Goal: Information Seeking & Learning: Learn about a topic

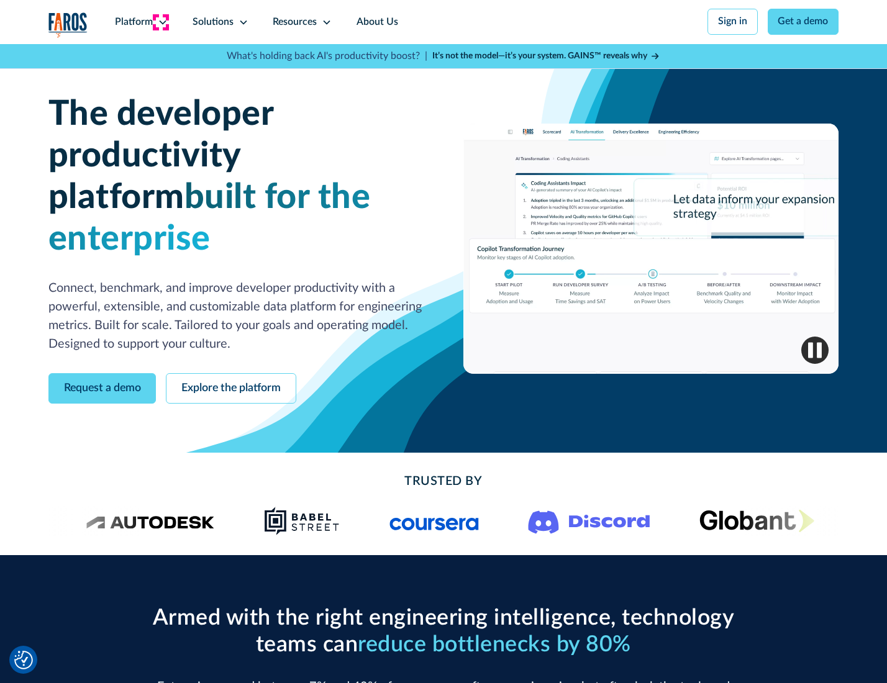
click at [161, 22] on icon at bounding box center [163, 22] width 10 height 10
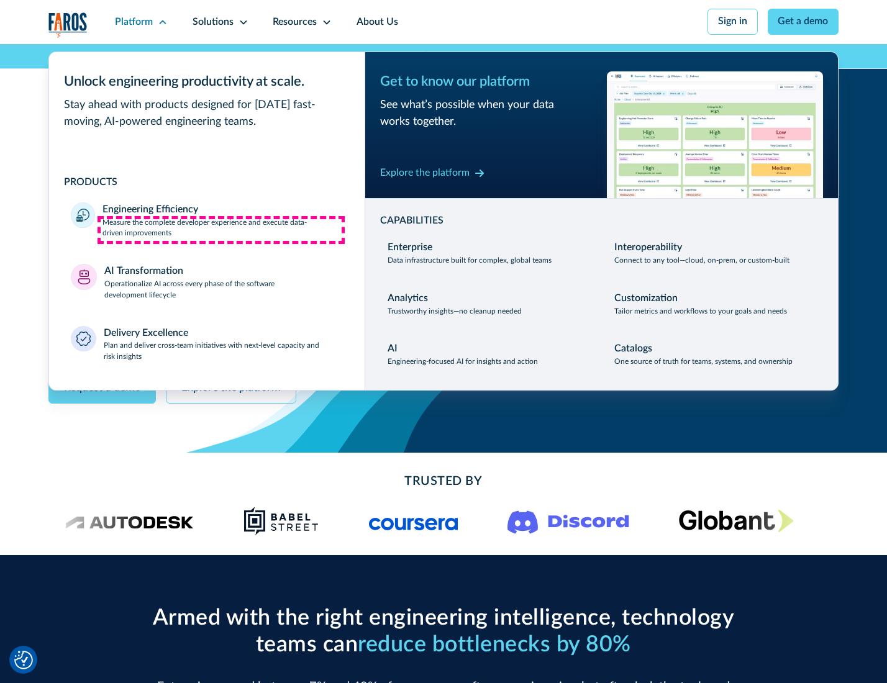
click at [221, 230] on p "Measure the complete developer experience and execute data-driven improvements" at bounding box center [222, 228] width 240 height 22
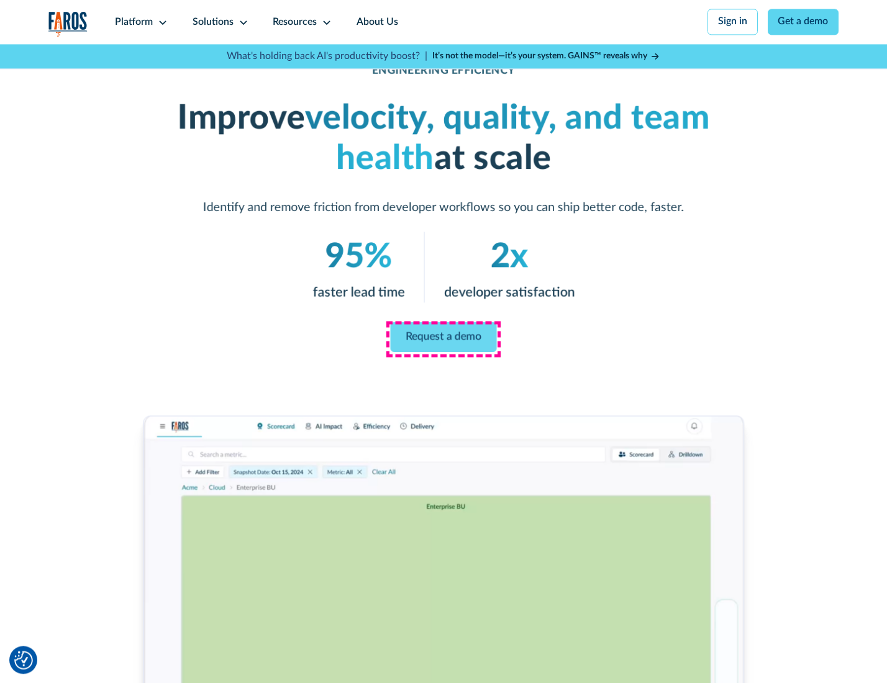
click at [443, 338] on link "Request a demo" at bounding box center [444, 337] width 106 height 30
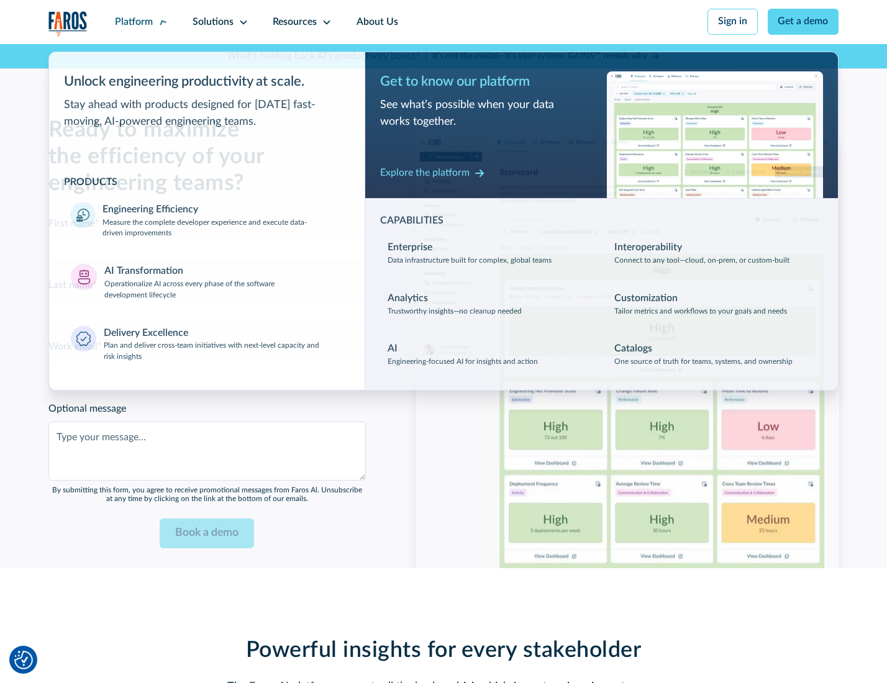
scroll to position [2703, 0]
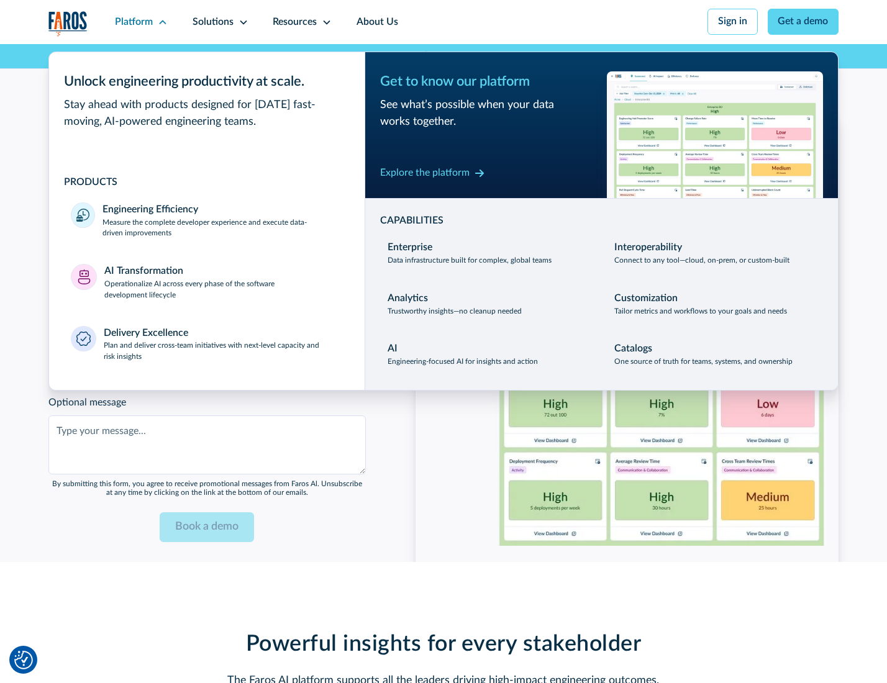
click at [222, 284] on p "Operationalize AI across every phase of the software development lifecycle" at bounding box center [223, 290] width 238 height 22
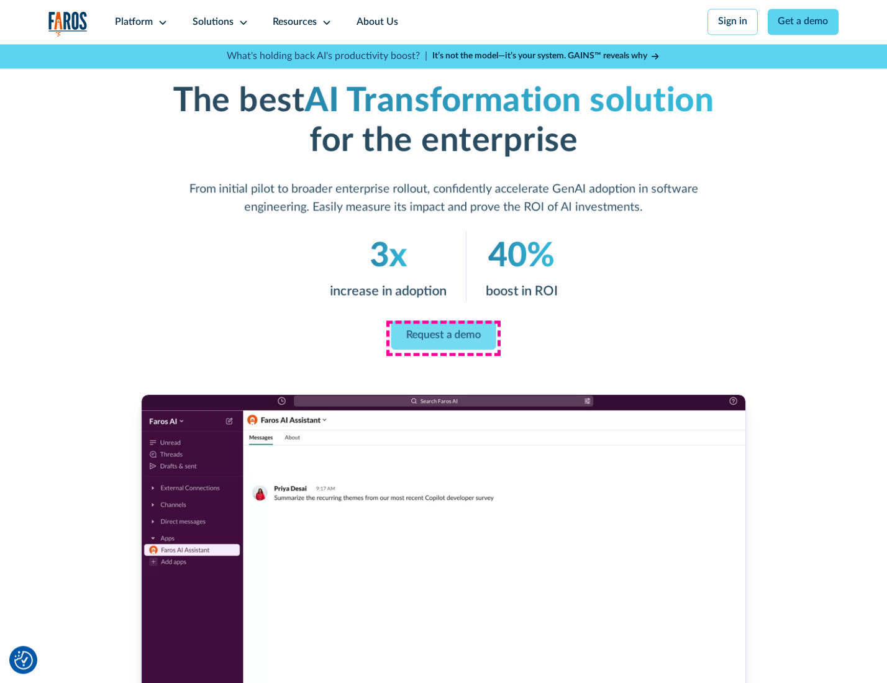
click at [443, 337] on link "Request a demo" at bounding box center [443, 334] width 105 height 29
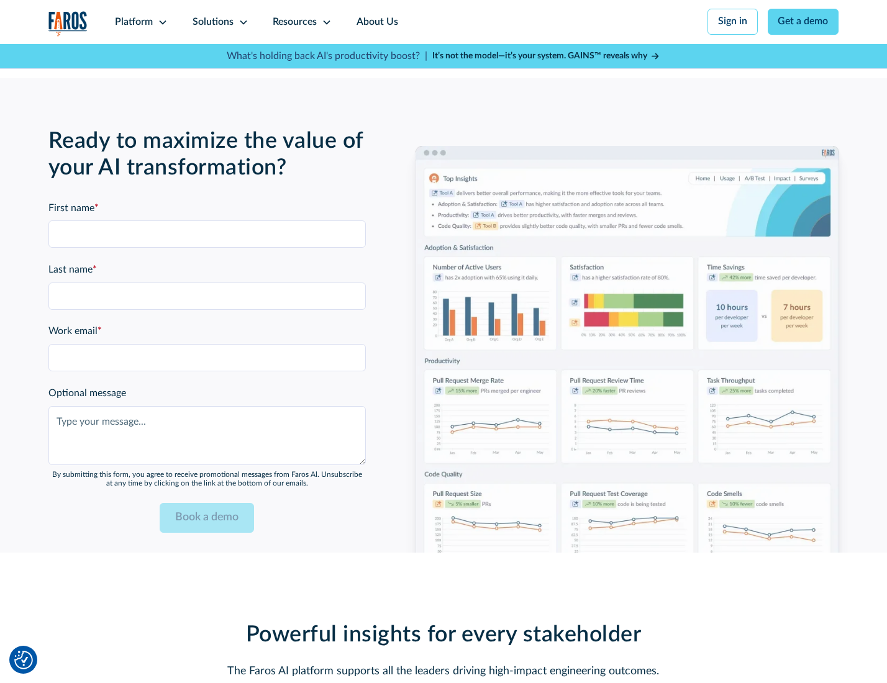
click at [139, 22] on div "Platform" at bounding box center [134, 22] width 38 height 15
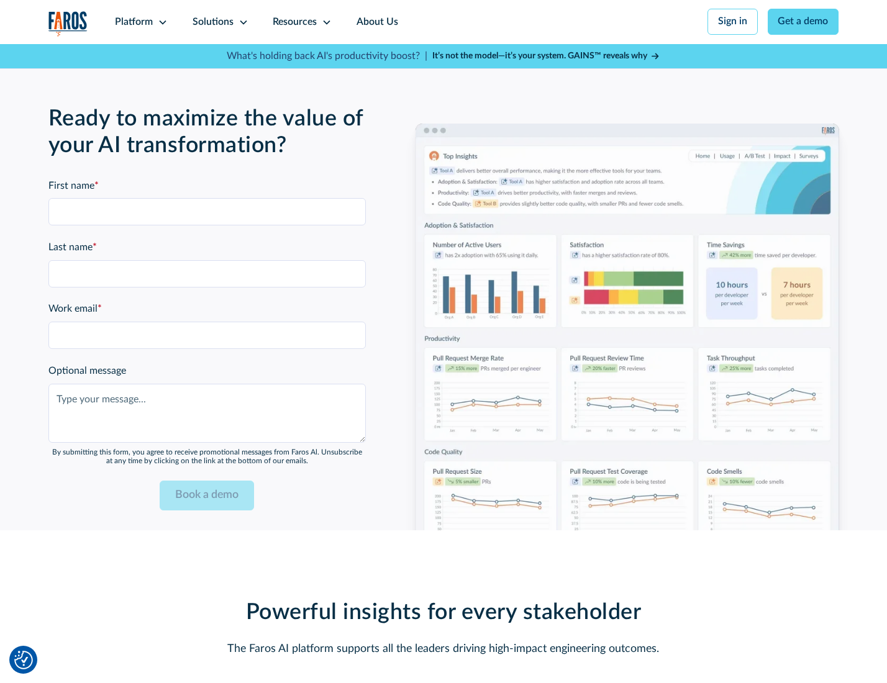
scroll to position [3002, 0]
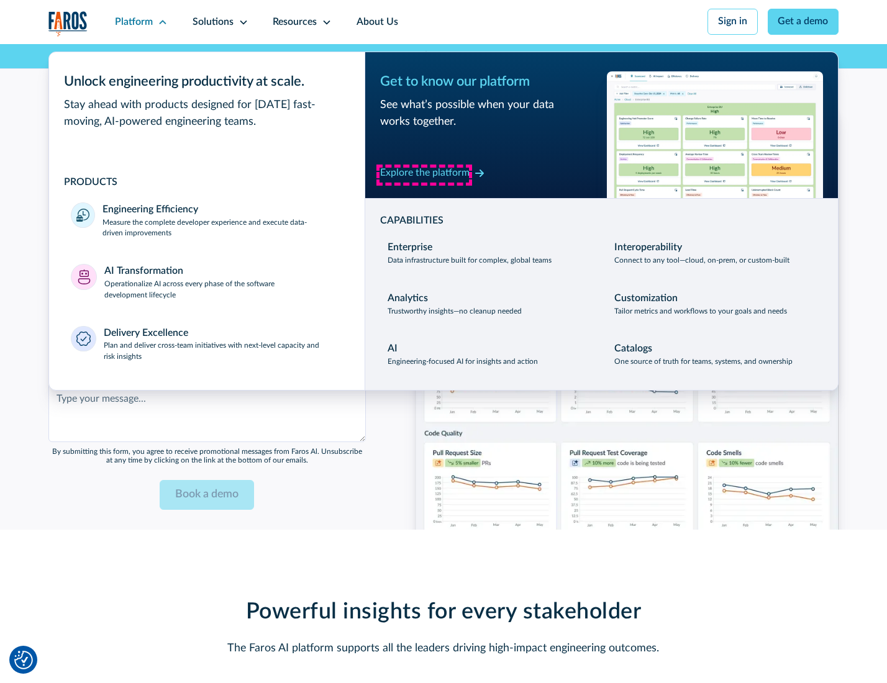
click at [424, 174] on div "Explore the platform" at bounding box center [424, 173] width 89 height 15
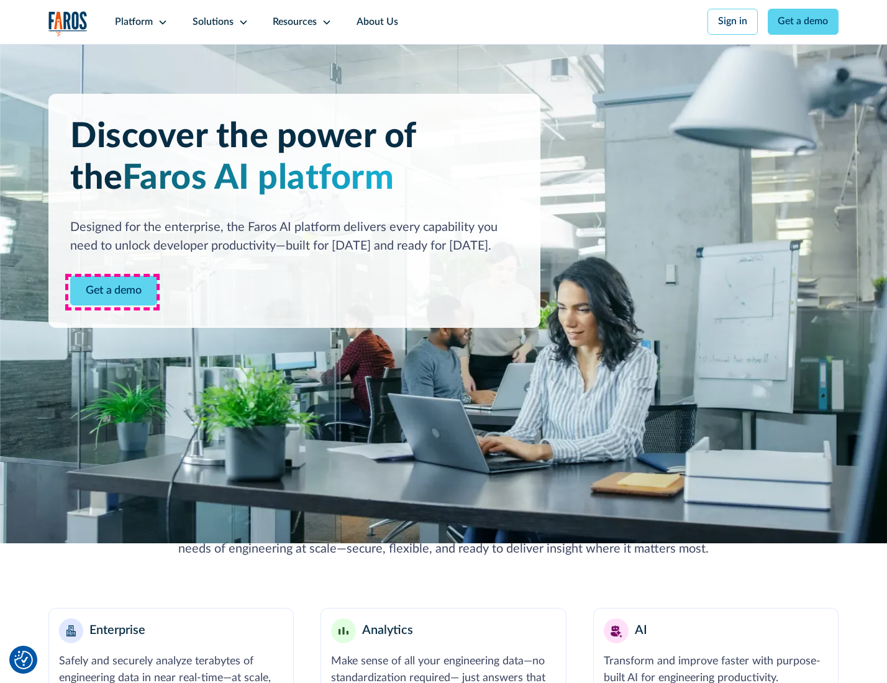
click at [112, 292] on link "Get a demo" at bounding box center [113, 291] width 87 height 30
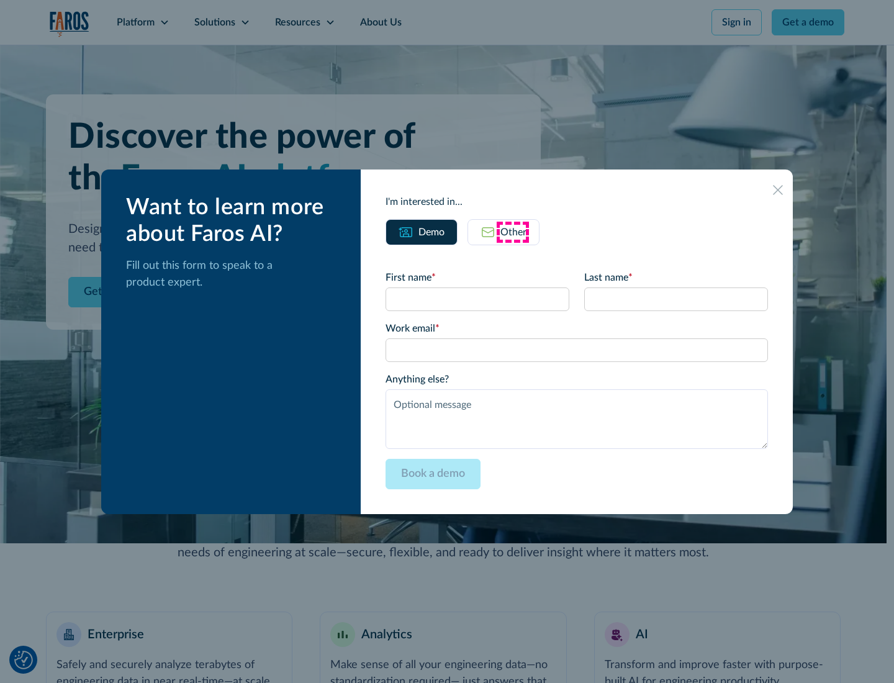
click at [513, 232] on div "Other" at bounding box center [513, 232] width 26 height 15
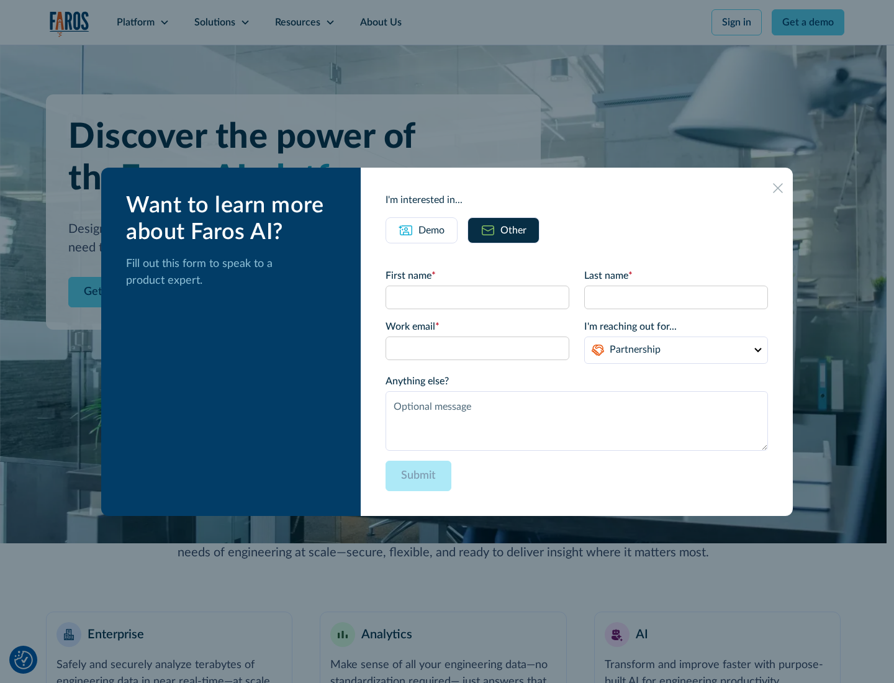
click at [430, 230] on div "Demo" at bounding box center [431, 230] width 26 height 15
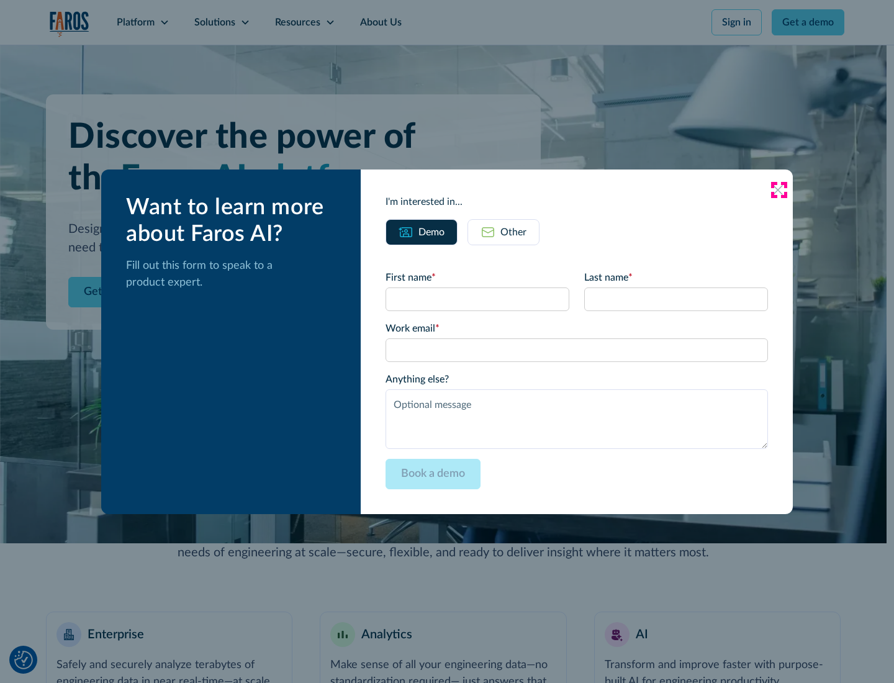
click at [779, 189] on icon at bounding box center [778, 190] width 10 height 10
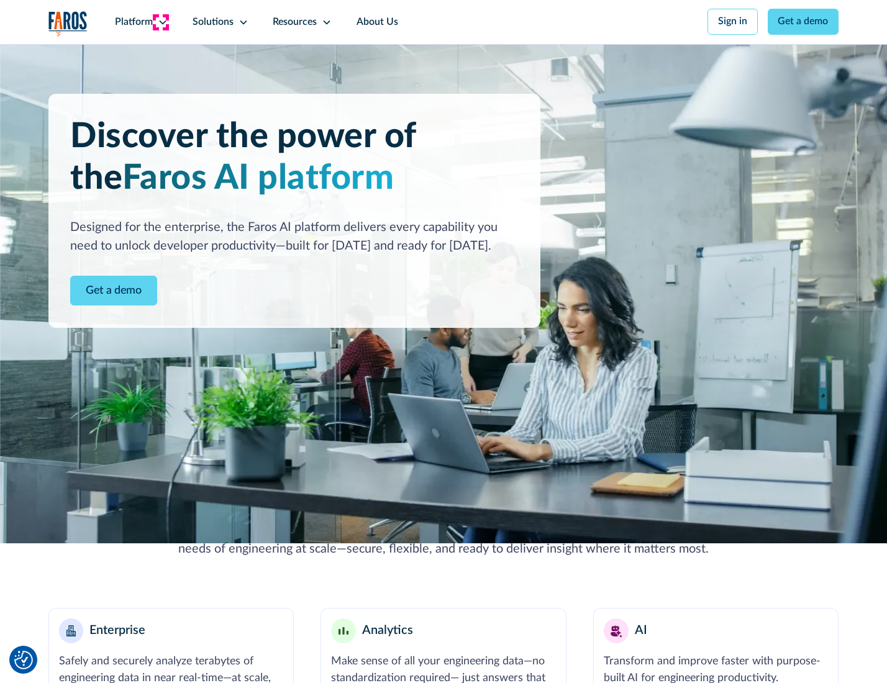
click at [161, 22] on icon at bounding box center [163, 22] width 10 height 10
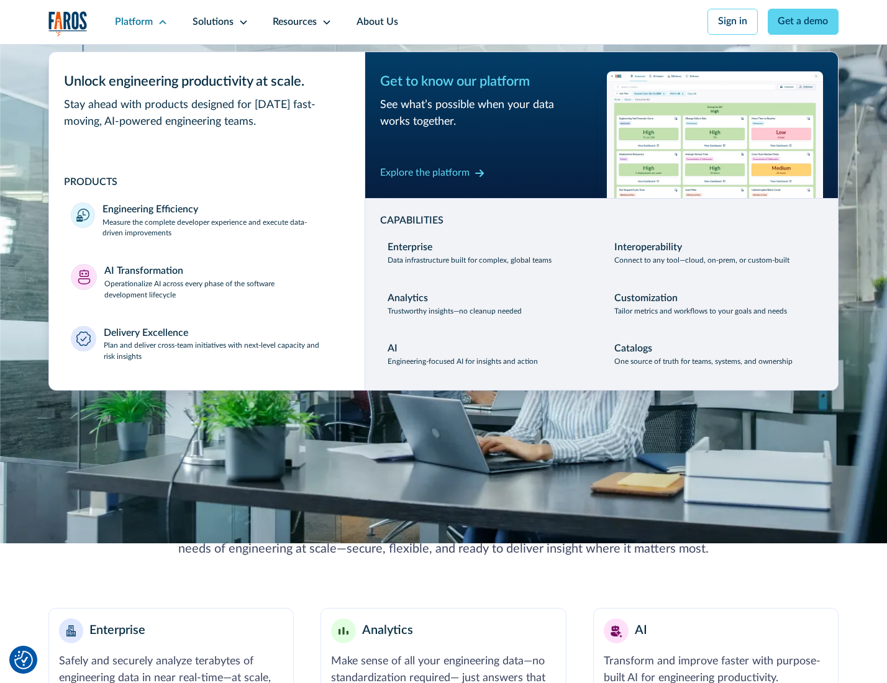
click at [222, 354] on p "Plan and deliver cross-team initiatives with next-level capacity and risk insig…" at bounding box center [223, 351] width 239 height 22
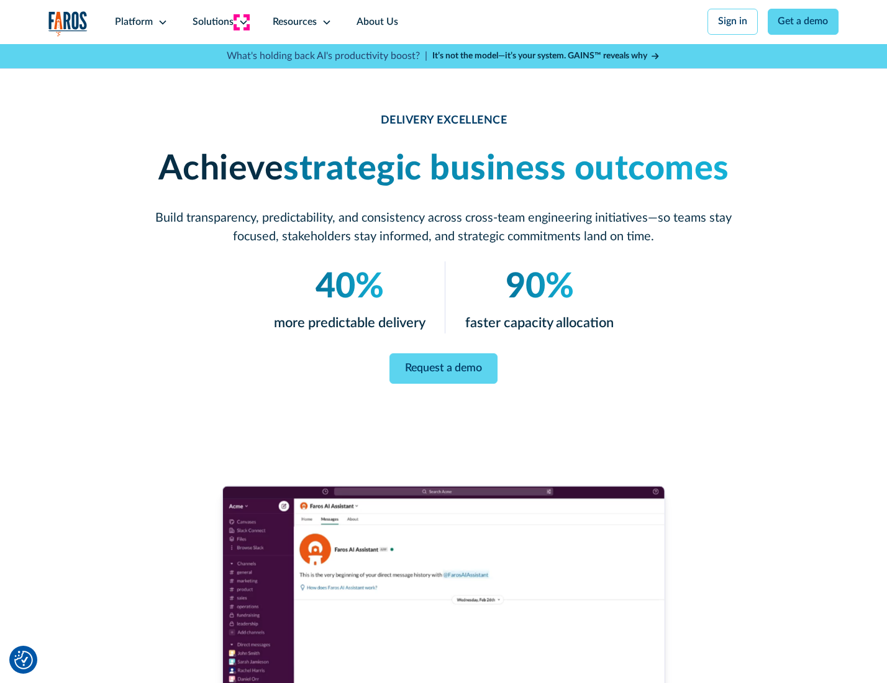
click at [241, 22] on icon at bounding box center [243, 22] width 10 height 10
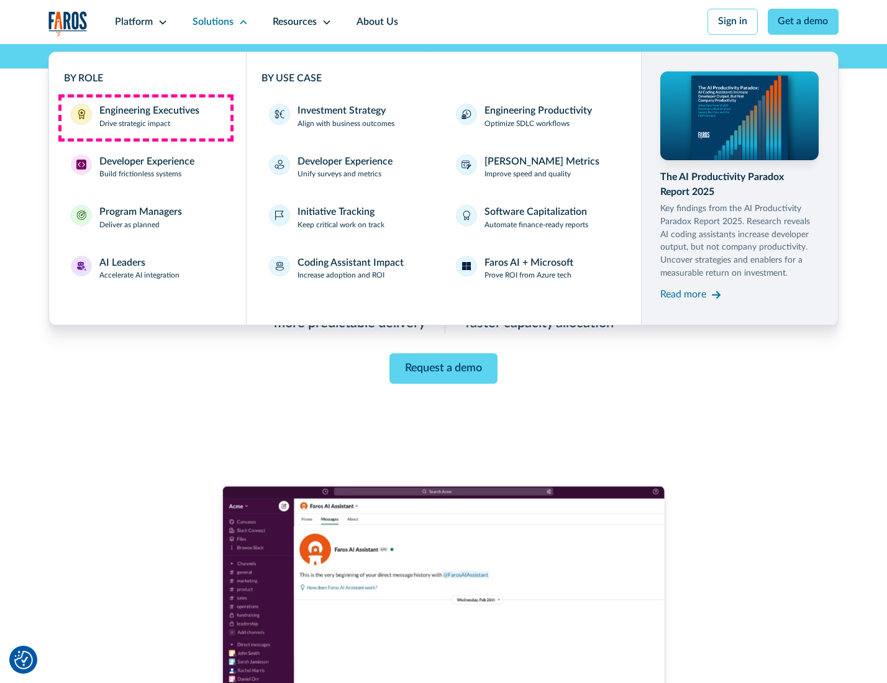
click at [145, 117] on div "Engineering Executives" at bounding box center [149, 111] width 100 height 15
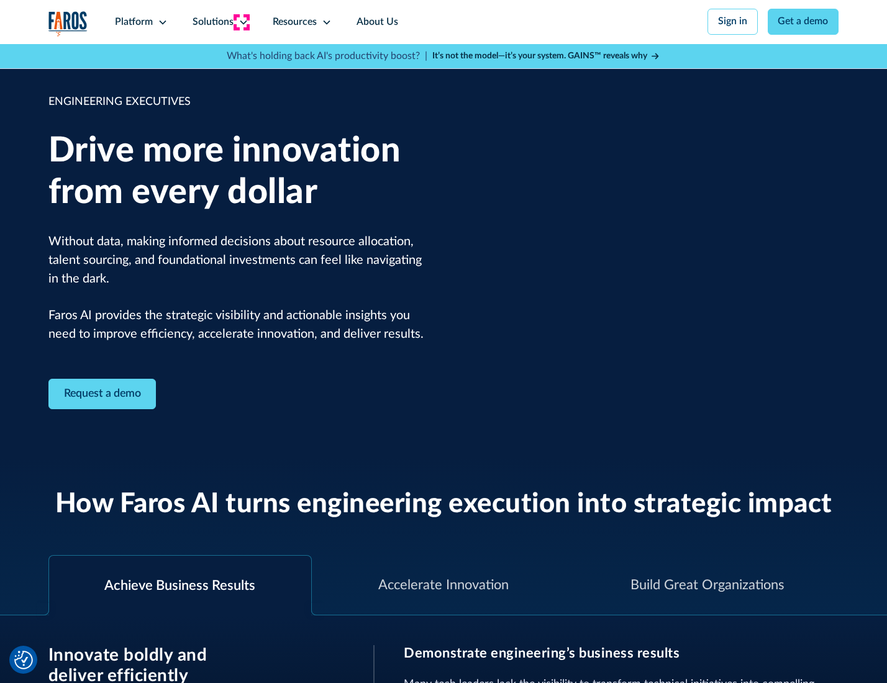
click at [241, 22] on icon at bounding box center [243, 22] width 10 height 10
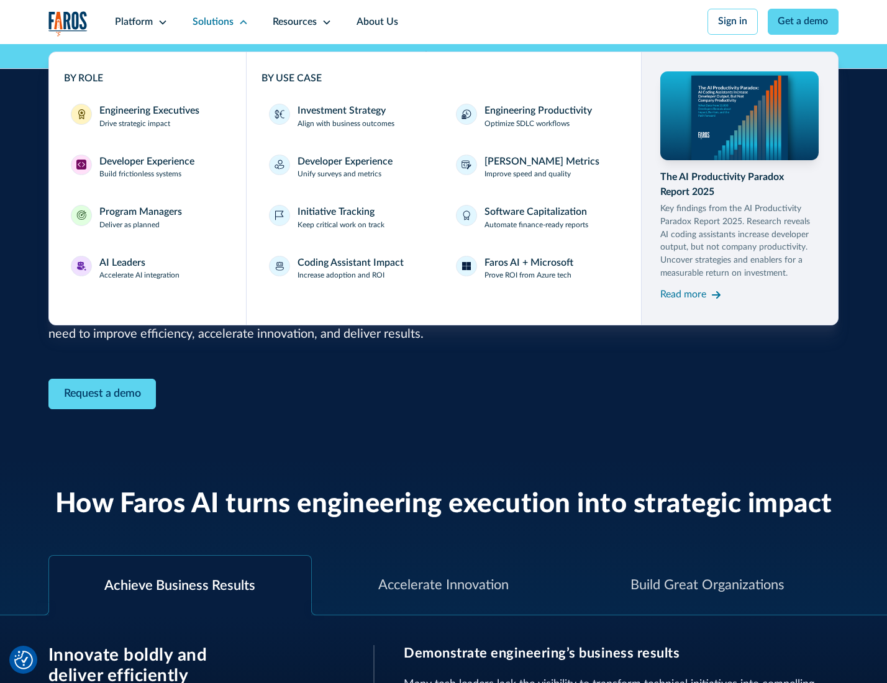
click at [145, 163] on div "Developer Experience" at bounding box center [146, 162] width 95 height 15
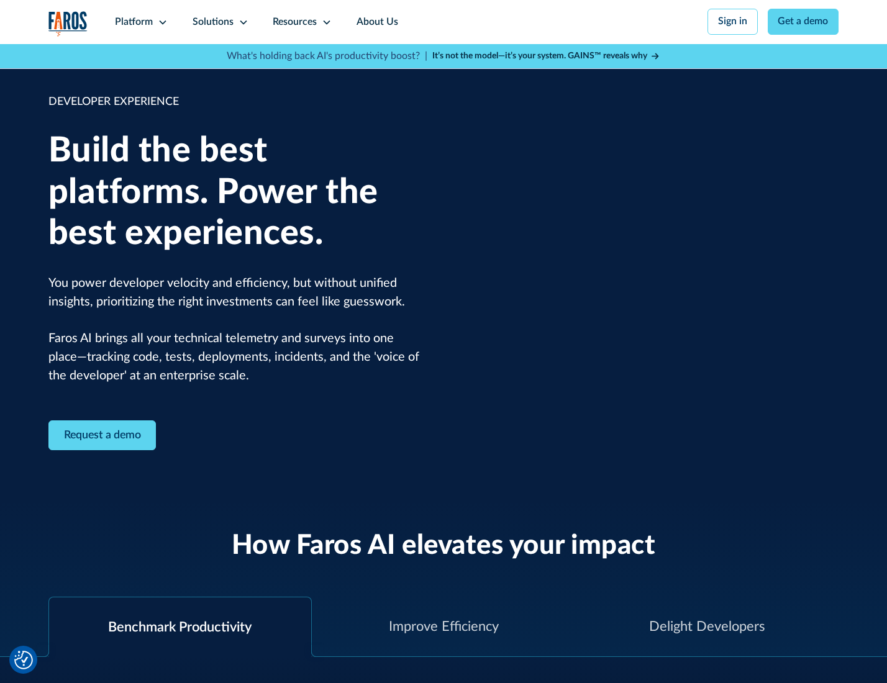
click at [219, 22] on div "Solutions" at bounding box center [212, 22] width 41 height 15
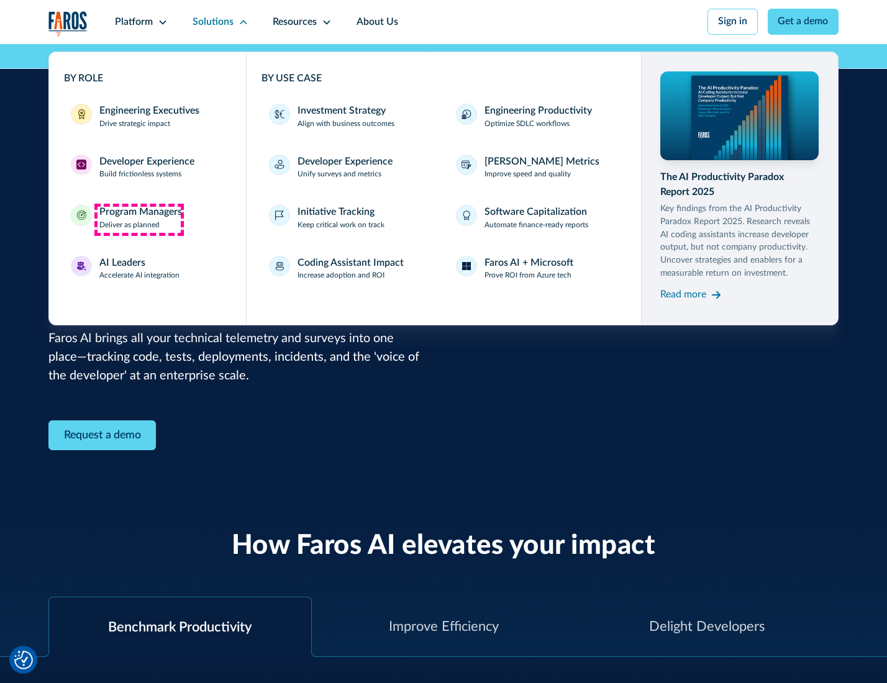
click at [138, 219] on div "Program Managers" at bounding box center [140, 212] width 83 height 15
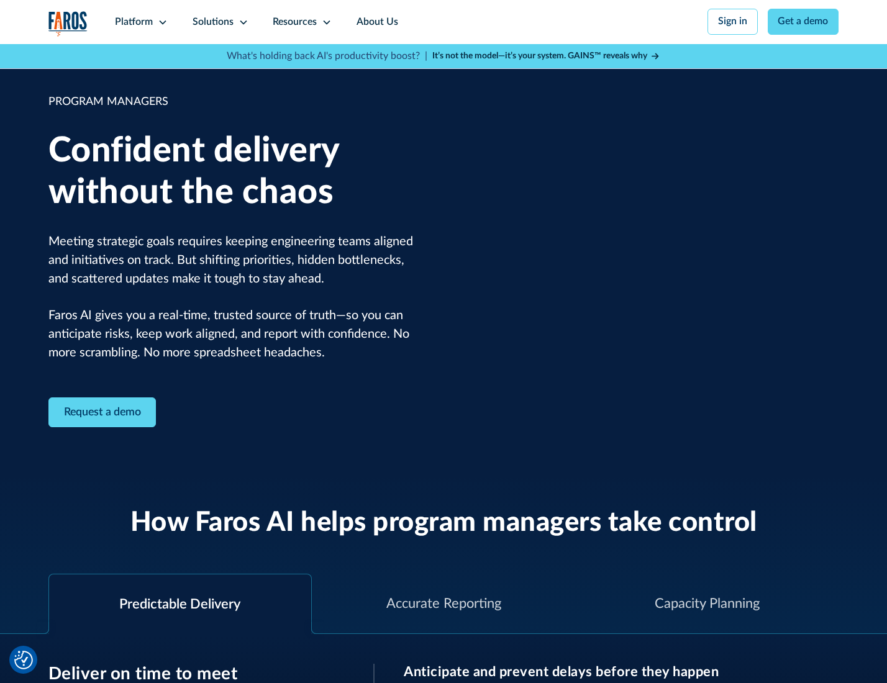
click at [241, 22] on icon at bounding box center [243, 22] width 10 height 10
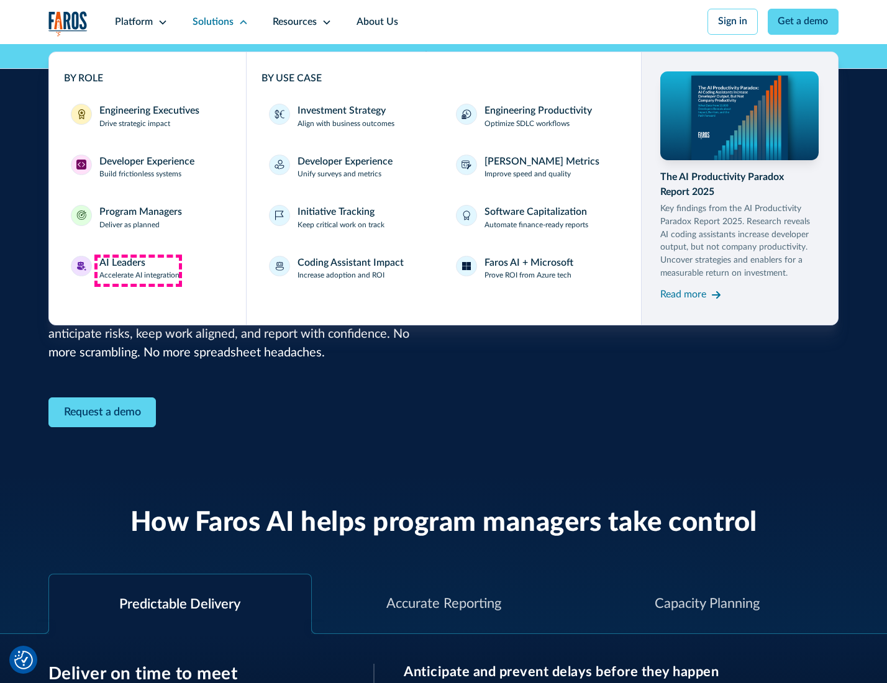
click at [138, 270] on div "AI Leaders" at bounding box center [122, 263] width 46 height 15
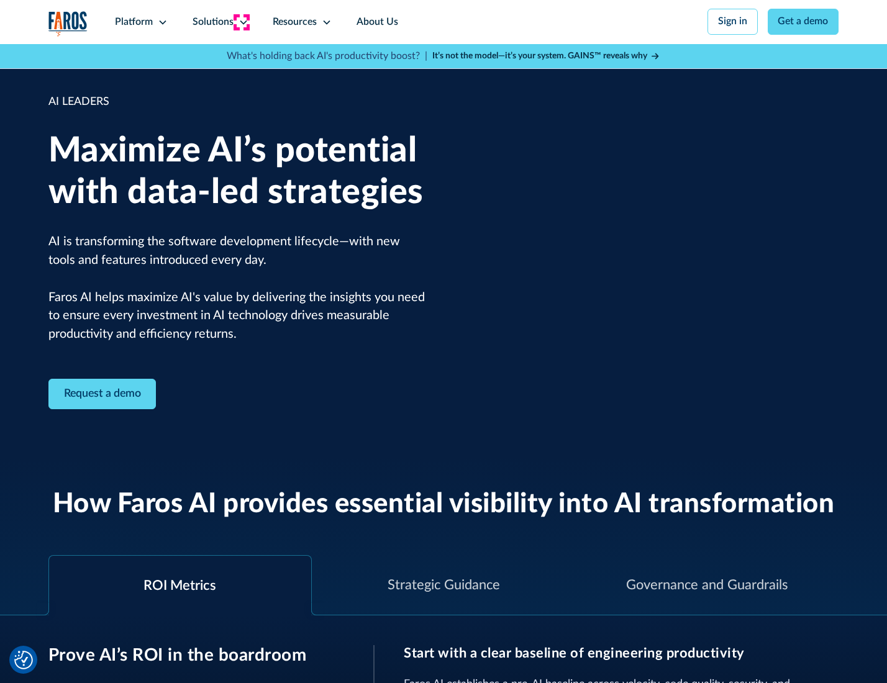
click at [241, 22] on icon at bounding box center [243, 22] width 10 height 10
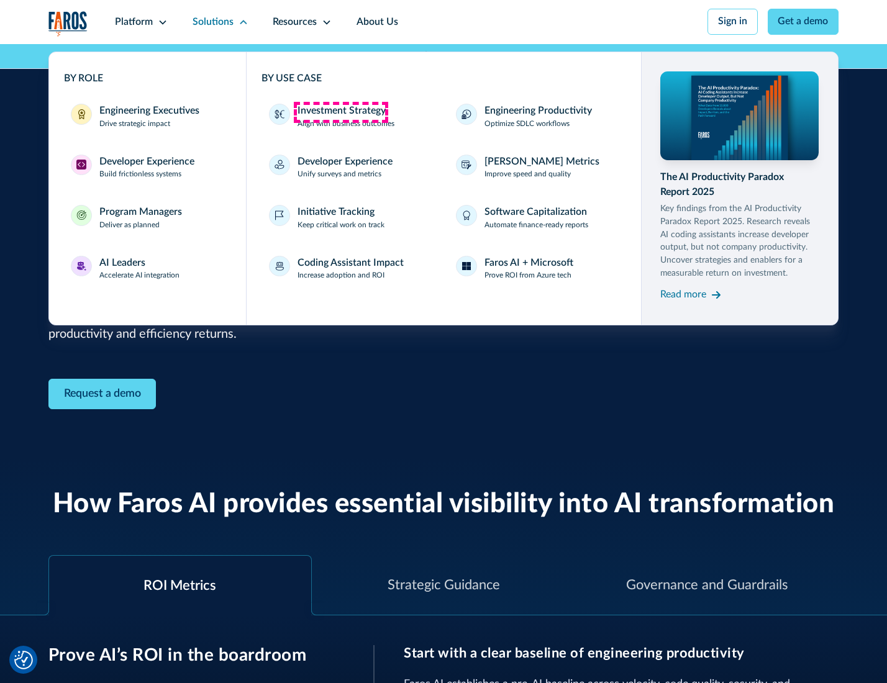
click at [340, 112] on div "Investment Strategy" at bounding box center [341, 111] width 88 height 15
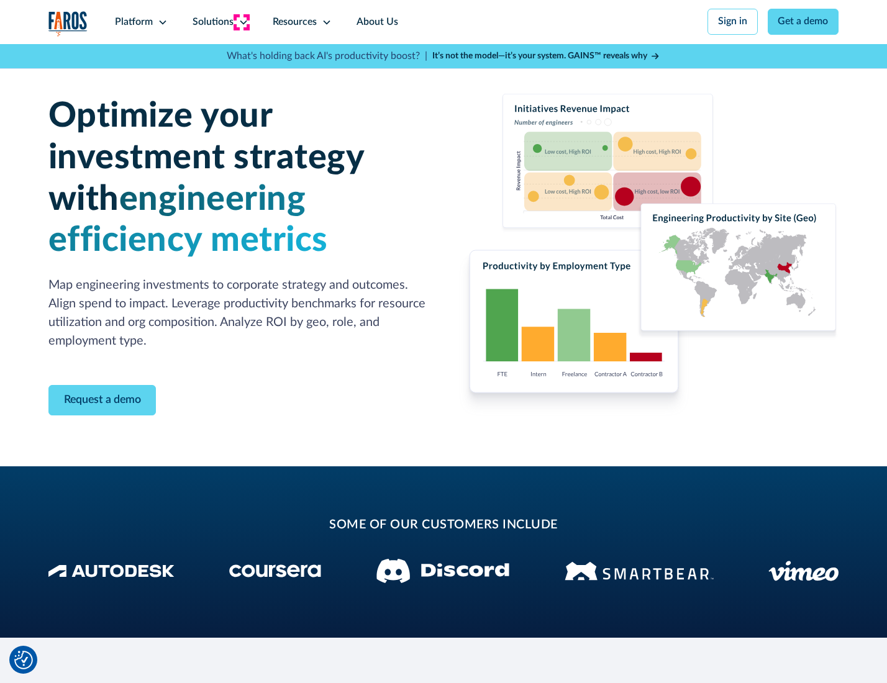
click at [241, 22] on icon at bounding box center [243, 22] width 10 height 10
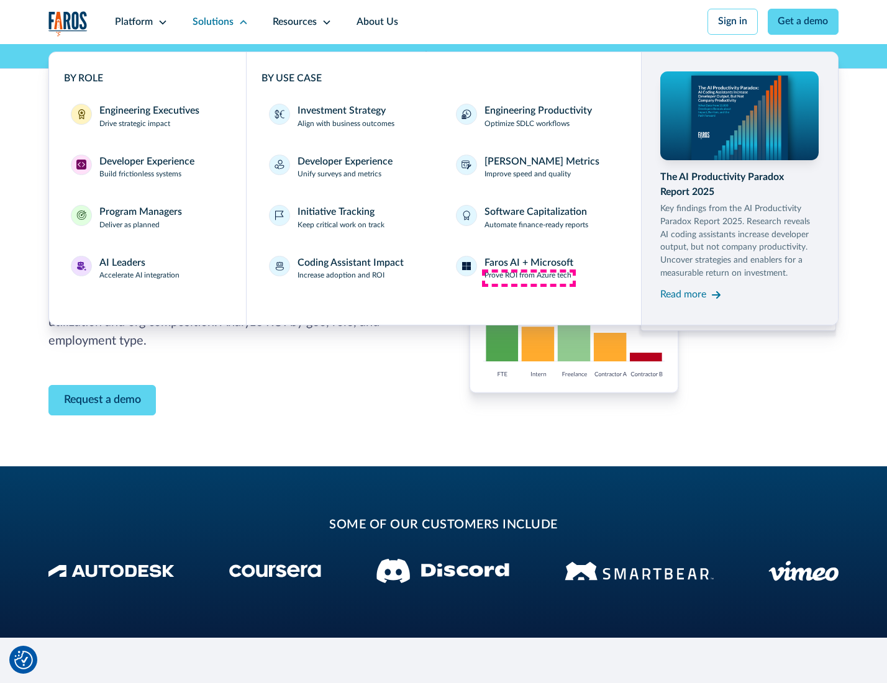
click at [528, 278] on p "Prove ROI from Azure tech" at bounding box center [527, 275] width 87 height 11
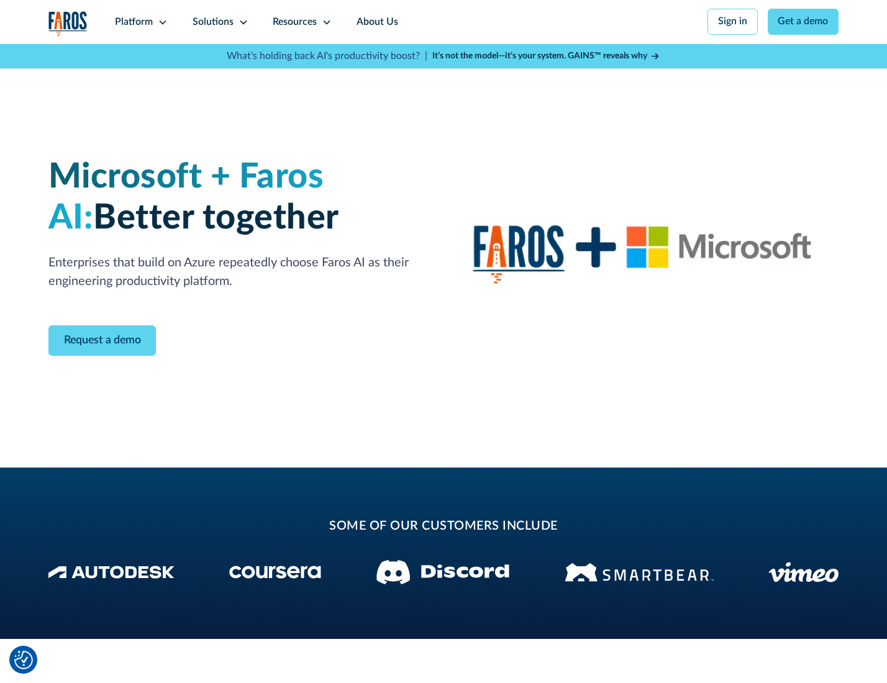
click at [241, 22] on icon at bounding box center [243, 22] width 10 height 10
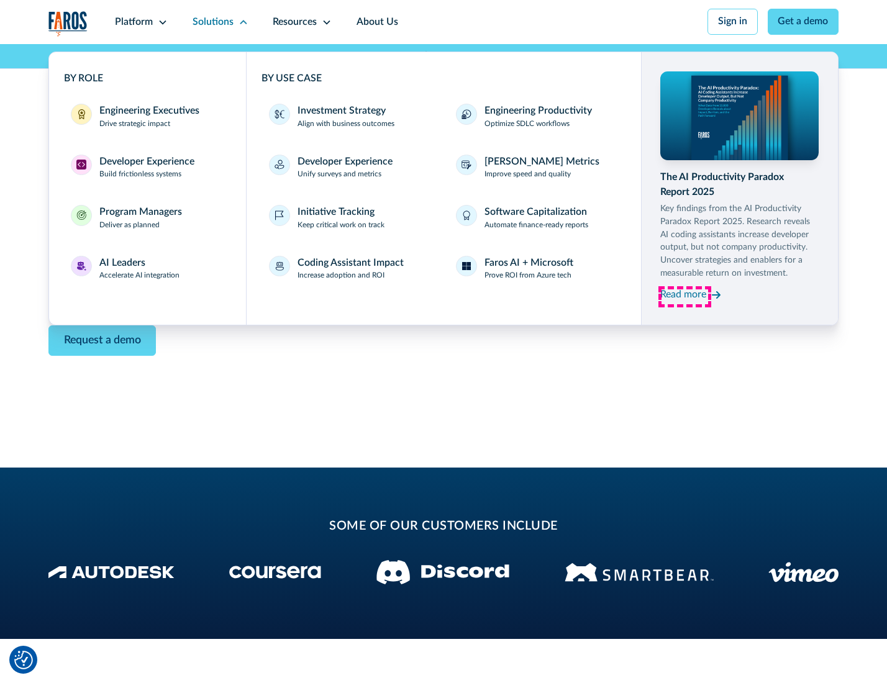
click at [684, 297] on div "Read more" at bounding box center [683, 294] width 46 height 15
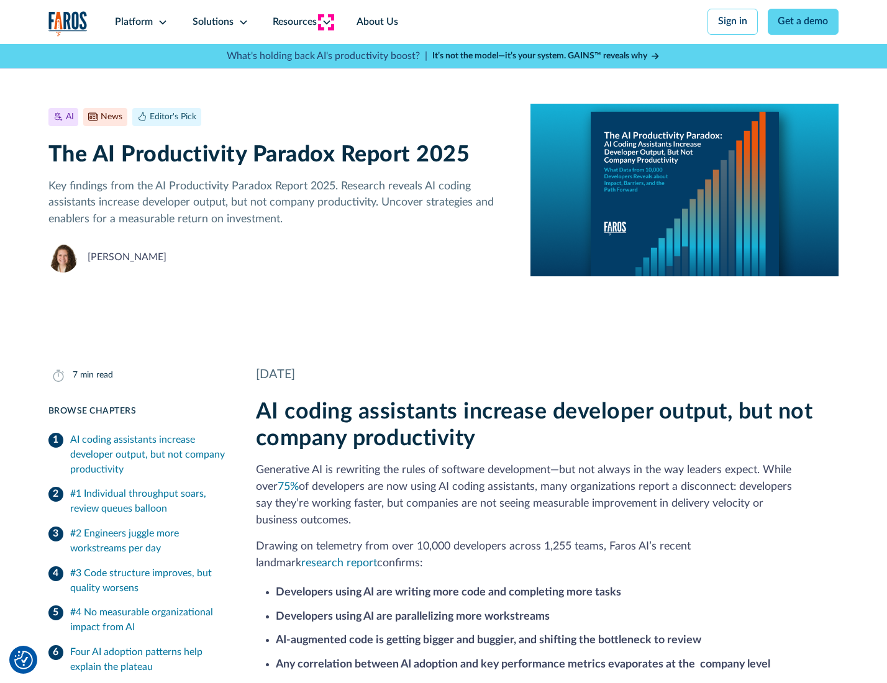
click at [325, 22] on icon at bounding box center [327, 22] width 10 height 10
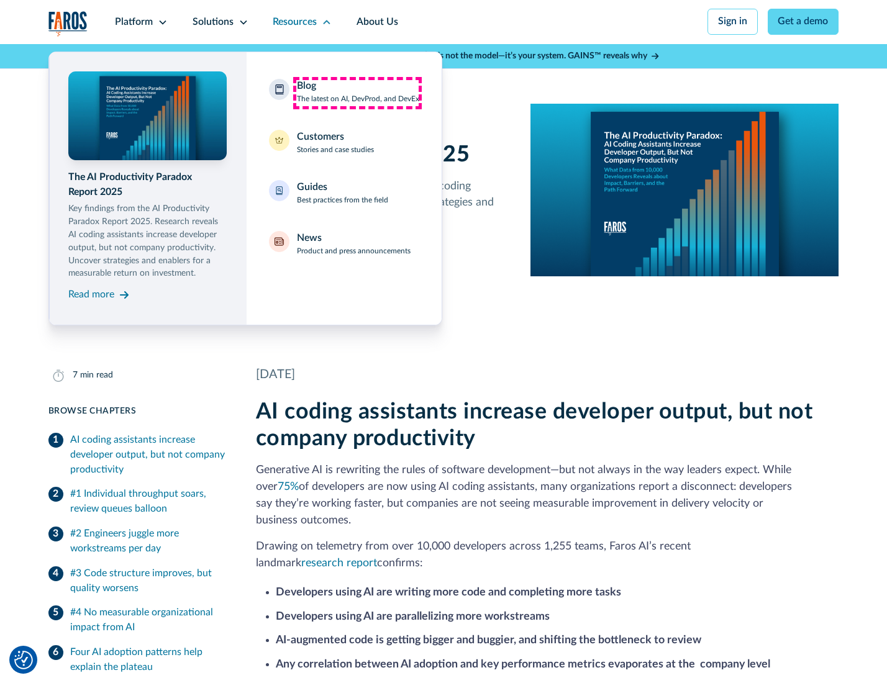
click at [357, 93] on div "Blog The latest on AI, DevProd, and DevEx" at bounding box center [358, 92] width 122 height 26
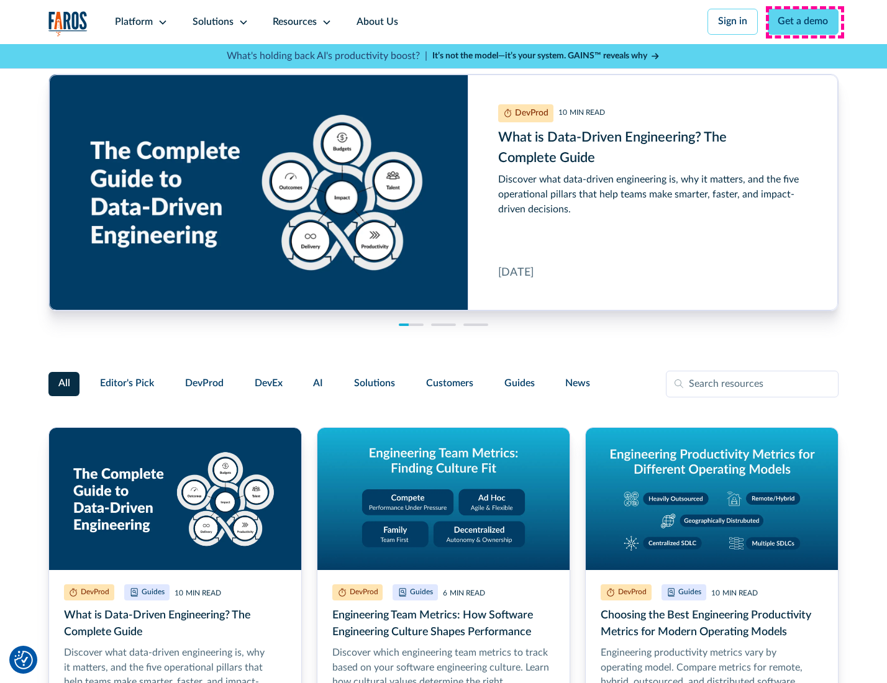
click at [804, 22] on link "Get a demo" at bounding box center [802, 22] width 71 height 26
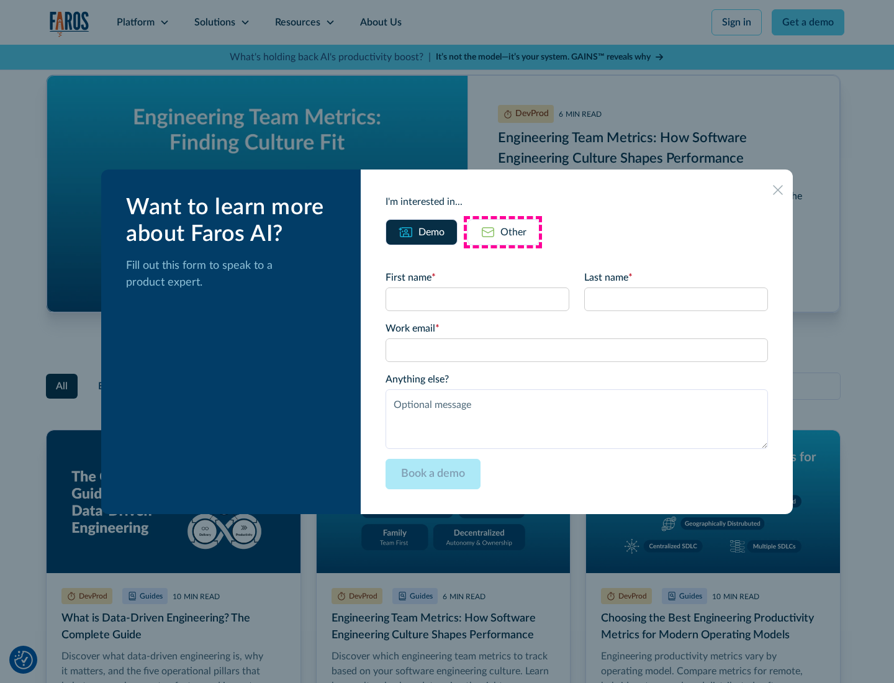
click at [503, 232] on div "Other" at bounding box center [513, 232] width 26 height 15
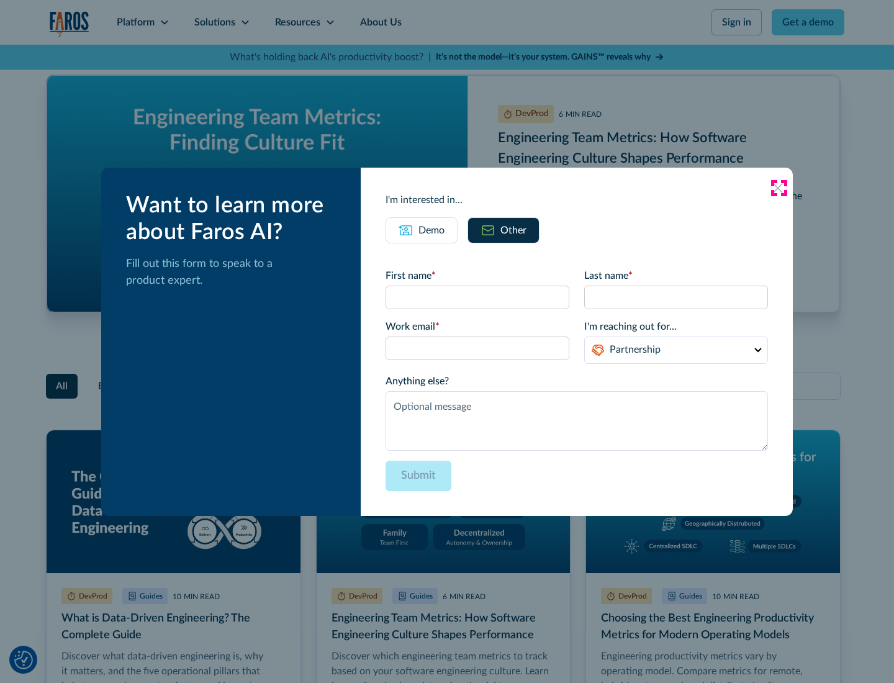
click at [779, 188] on icon at bounding box center [778, 188] width 10 height 10
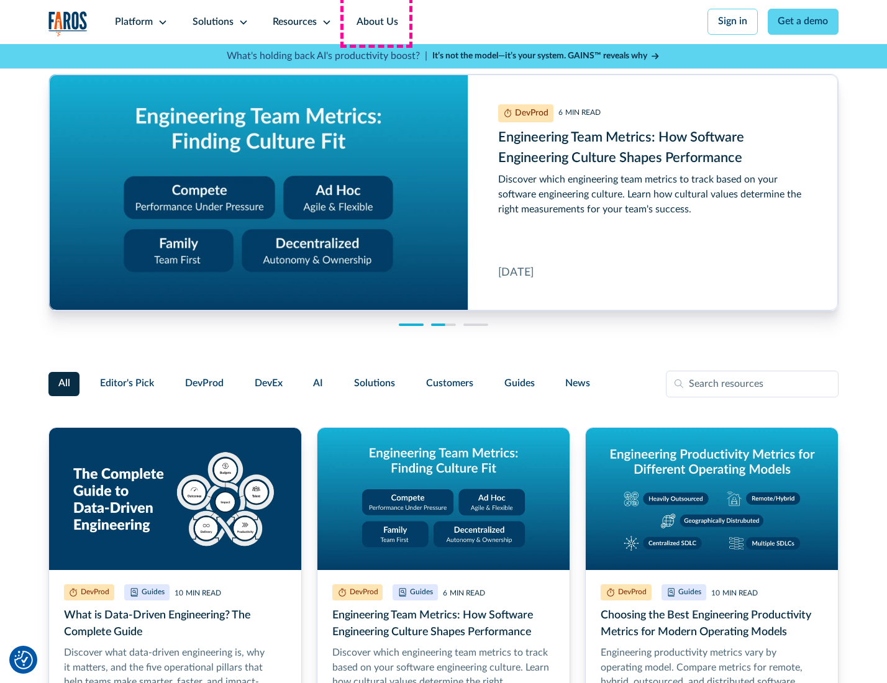
click at [376, 22] on link "About Us" at bounding box center [377, 22] width 66 height 44
